Goal: Check status: Check status

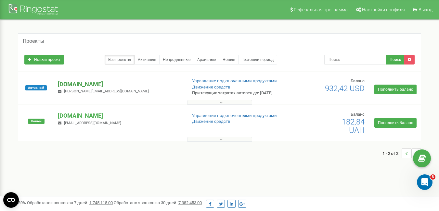
click at [94, 85] on p "[DOMAIN_NAME]" at bounding box center [119, 84] width 123 height 8
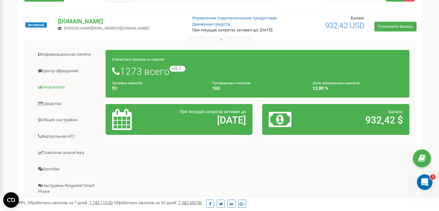
scroll to position [97, 0]
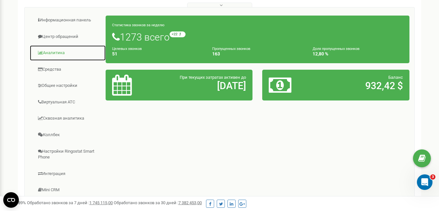
click at [57, 56] on link "Аналитика" at bounding box center [68, 53] width 76 height 16
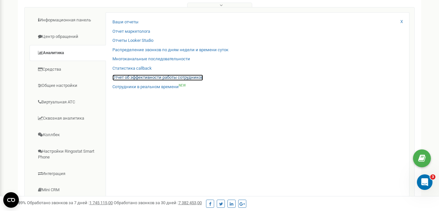
click at [125, 81] on link "Отчет об эффективности работы сотрудников" at bounding box center [157, 78] width 91 height 6
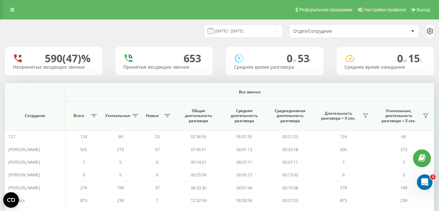
click at [325, 32] on div "Отдел/Сотрудник" at bounding box center [332, 32] width 78 height 6
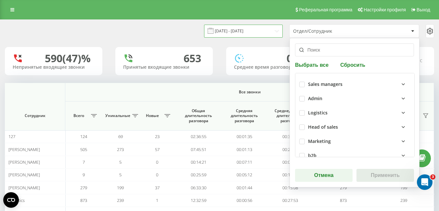
click at [260, 32] on input "22.08.2025 - 22.09.2025" at bounding box center [243, 31] width 79 height 13
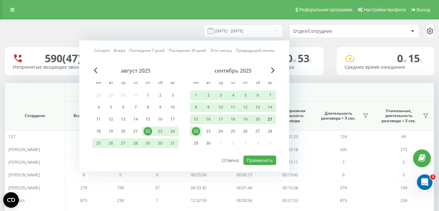
click at [268, 117] on div "21" at bounding box center [270, 119] width 8 height 8
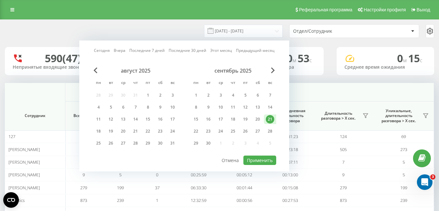
click at [268, 117] on div "21" at bounding box center [270, 119] width 8 height 8
click at [257, 158] on button "Применить" at bounding box center [259, 160] width 33 height 9
type input "21.09.2025 - 21.09.2025"
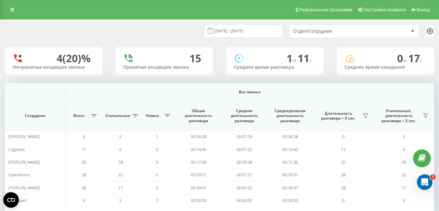
click at [340, 35] on div "Отдел/Сотрудник" at bounding box center [353, 31] width 129 height 13
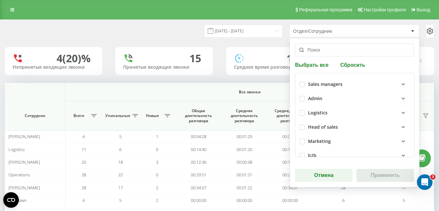
click at [375, 82] on div "Sales managers" at bounding box center [359, 85] width 102 height 8
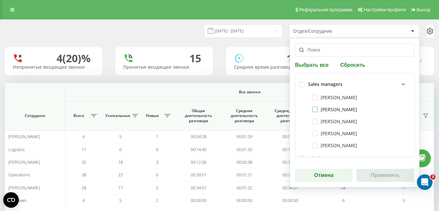
click at [312, 109] on label "Olga Nizovkina" at bounding box center [334, 110] width 45 height 6
checkbox input "true"
click at [372, 175] on button "Применить" at bounding box center [384, 175] width 57 height 13
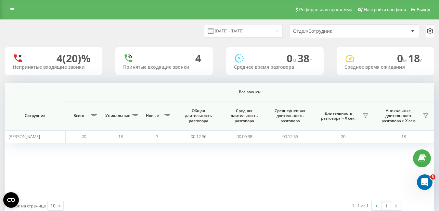
click at [428, 30] on icon at bounding box center [430, 31] width 8 height 8
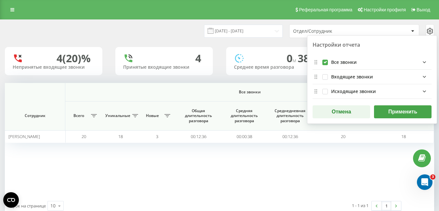
click at [324, 60] on label "allFields quote list" at bounding box center [325, 60] width 6 height 0
checkbox input "false"
drag, startPoint x: 324, startPoint y: 75, endPoint x: 343, endPoint y: 90, distance: 24.3
click at [324, 74] on label "incomingFields quote list" at bounding box center [325, 74] width 6 height 0
checkbox input "true"
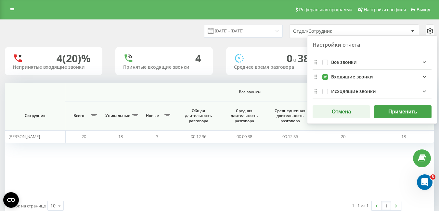
click at [383, 110] on button "Применить" at bounding box center [402, 111] width 57 height 13
